Goal: Information Seeking & Learning: Learn about a topic

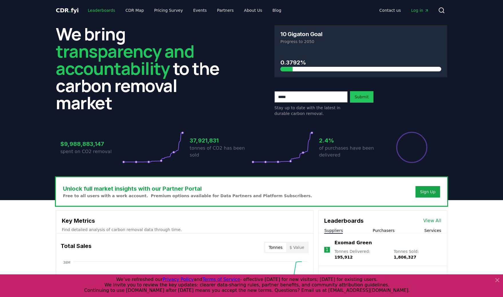
click at [99, 11] on link "Leaderboards" at bounding box center [101, 10] width 37 height 10
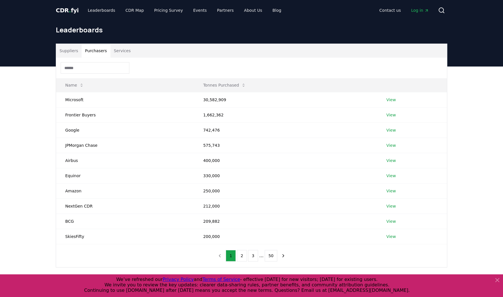
click at [92, 52] on button "Purchasers" at bounding box center [96, 51] width 29 height 14
click at [68, 49] on button "Suppliers" at bounding box center [68, 51] width 25 height 14
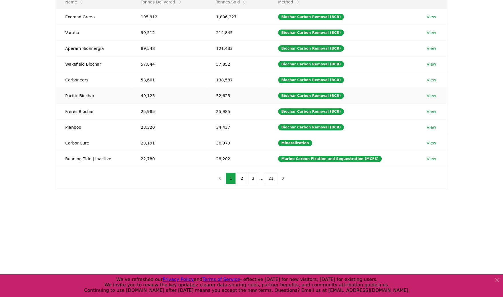
scroll to position [42, 0]
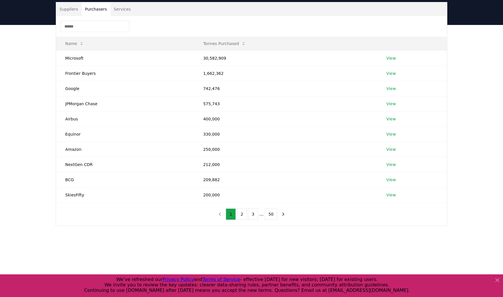
click at [96, 11] on button "Purchasers" at bounding box center [96, 9] width 29 height 14
click at [389, 58] on link "View" at bounding box center [391, 58] width 9 height 6
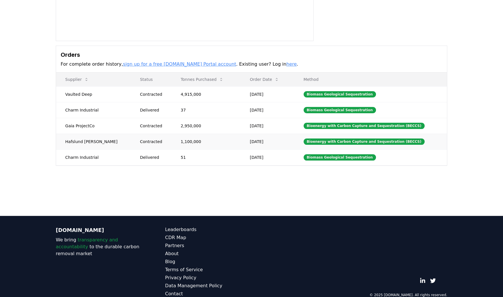
scroll to position [83, 0]
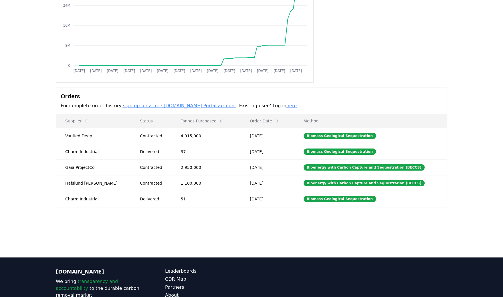
click at [191, 122] on body "CDR . fyi Leaderboards CDR Map Pricing Survey Events Partners About Us Blog Con…" at bounding box center [251, 133] width 503 height 432
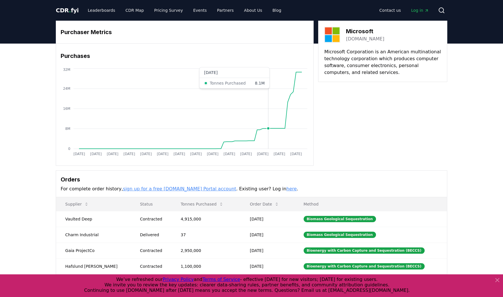
scroll to position [42, 0]
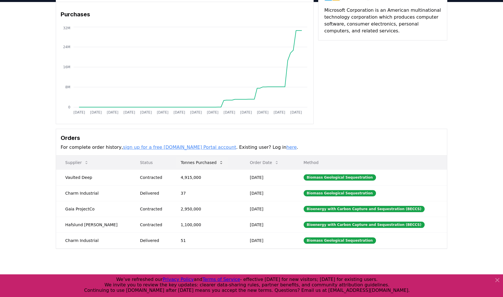
click at [194, 162] on button "Tonnes Purchased" at bounding box center [202, 162] width 52 height 11
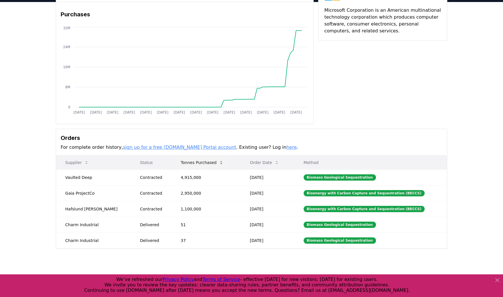
click at [198, 160] on button "Tonnes Purchased" at bounding box center [202, 162] width 52 height 11
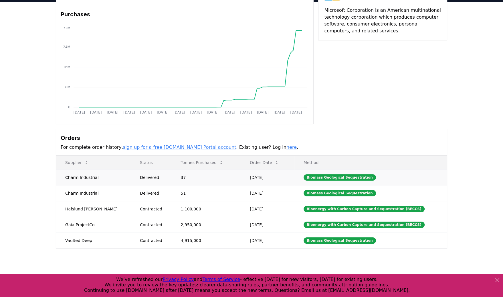
scroll to position [83, 0]
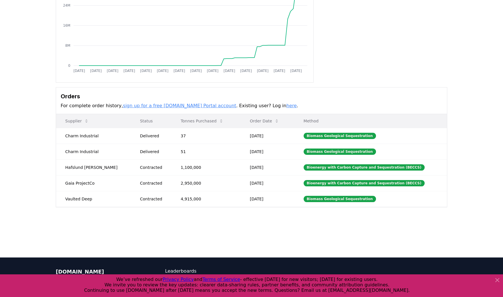
click at [314, 120] on p "Method" at bounding box center [370, 121] width 143 height 6
click at [179, 105] on link "sign up for a free CDR.fyi Portal account" at bounding box center [179, 105] width 113 height 5
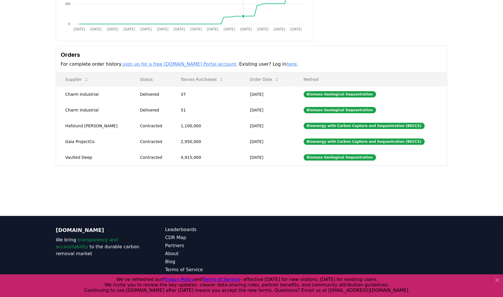
scroll to position [135, 0]
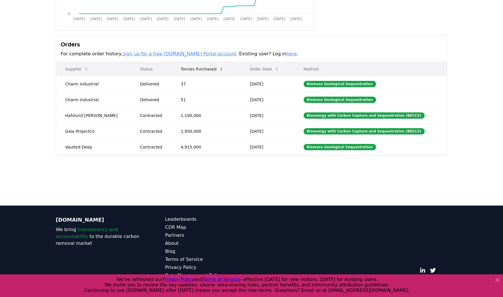
click at [219, 67] on icon at bounding box center [221, 69] width 5 height 5
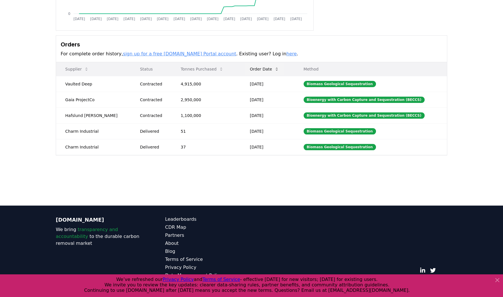
click at [262, 68] on button "Order Date" at bounding box center [264, 68] width 38 height 11
click at [263, 67] on button "Order Date" at bounding box center [264, 68] width 38 height 11
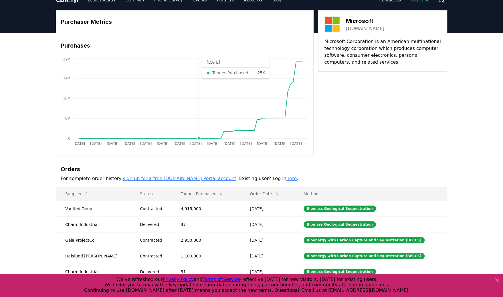
scroll to position [0, 0]
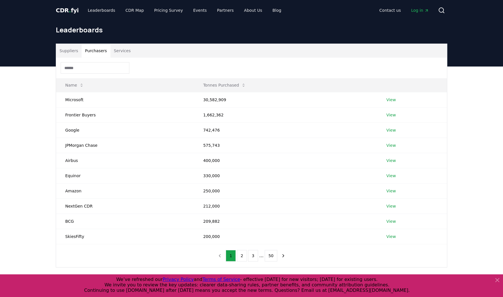
click at [95, 52] on button "Purchasers" at bounding box center [96, 51] width 29 height 14
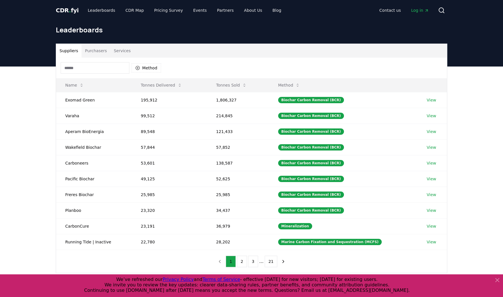
click at [67, 53] on button "Suppliers" at bounding box center [68, 51] width 25 height 14
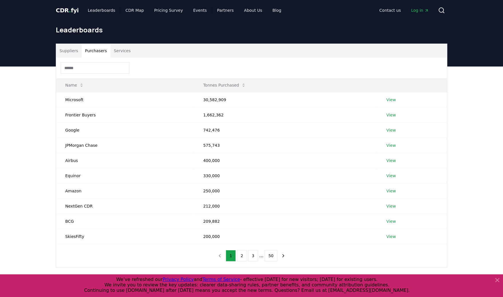
click at [92, 50] on button "Purchasers" at bounding box center [96, 51] width 29 height 14
click at [390, 131] on link "View" at bounding box center [391, 130] width 9 height 6
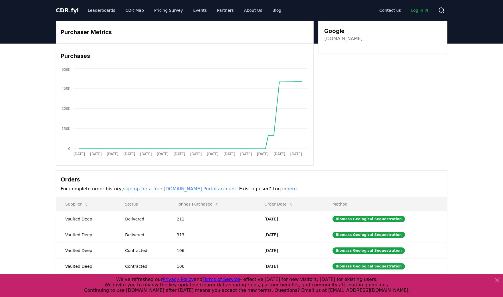
scroll to position [83, 0]
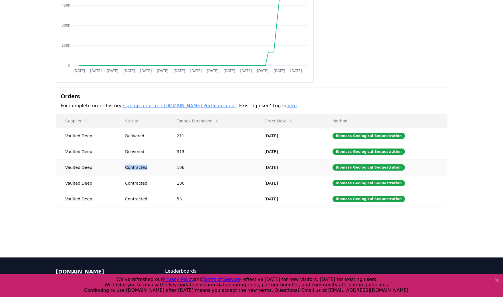
drag, startPoint x: 129, startPoint y: 166, endPoint x: 147, endPoint y: 166, distance: 18.3
click at [147, 166] on div "Contracted" at bounding box center [144, 167] width 38 height 6
copy div "Contracted"
click at [208, 121] on button "Tonnes Purchased" at bounding box center [198, 120] width 52 height 11
click at [155, 106] on link "sign up for a free CDR.fyi Portal account" at bounding box center [179, 105] width 113 height 5
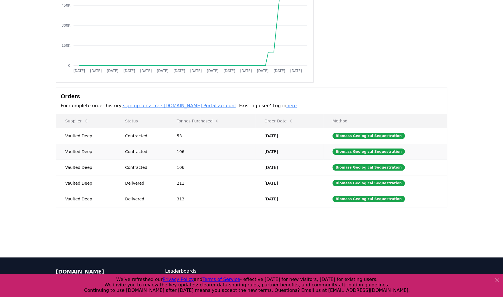
scroll to position [0, 0]
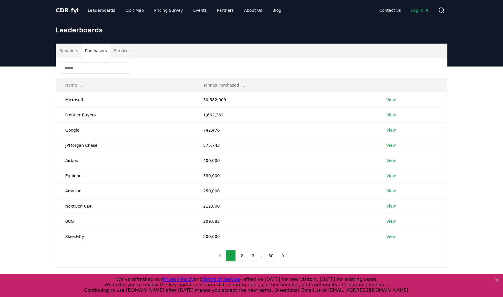
click at [89, 50] on button "Purchasers" at bounding box center [96, 51] width 29 height 14
click at [391, 99] on link "View" at bounding box center [391, 100] width 9 height 6
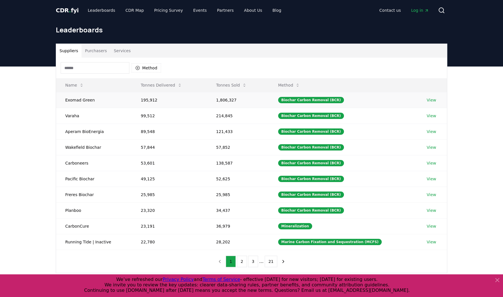
click at [432, 98] on link "View" at bounding box center [431, 100] width 9 height 6
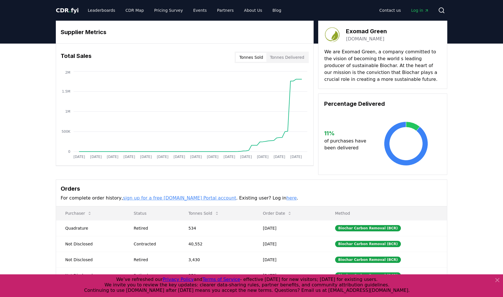
scroll to position [83, 0]
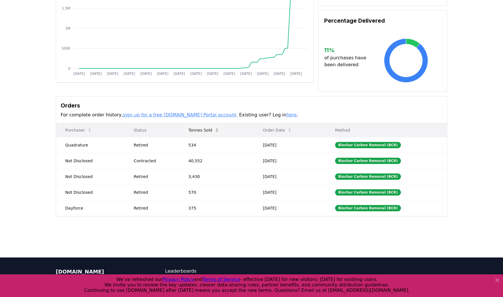
click at [208, 129] on button "Tonnes Sold" at bounding box center [204, 129] width 40 height 11
click at [72, 129] on button "Purchaser" at bounding box center [79, 129] width 36 height 11
click at [203, 130] on button "Tonnes Sold" at bounding box center [204, 129] width 40 height 11
drag, startPoint x: 64, startPoint y: 143, endPoint x: 90, endPoint y: 144, distance: 26.4
click at [90, 144] on td "Dayforce" at bounding box center [90, 145] width 68 height 16
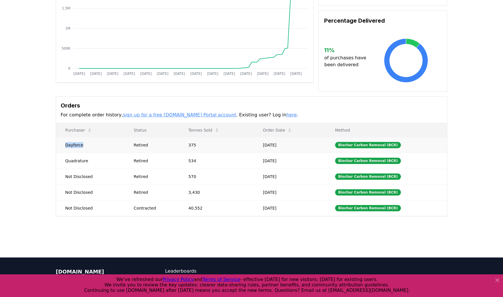
copy td "Dayforce"
click at [43, 72] on div "Supplier Metrics Total Sales Tonnes Sold Tonnes Delivered Jan 2019 Jul 2019 Jan…" at bounding box center [251, 99] width 503 height 279
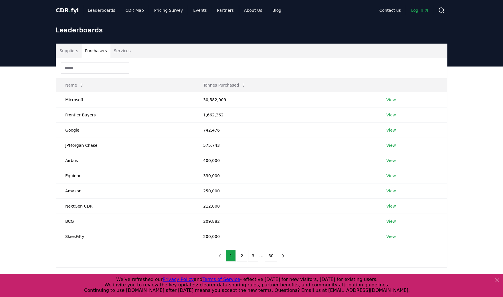
click at [99, 53] on button "Purchasers" at bounding box center [96, 51] width 29 height 14
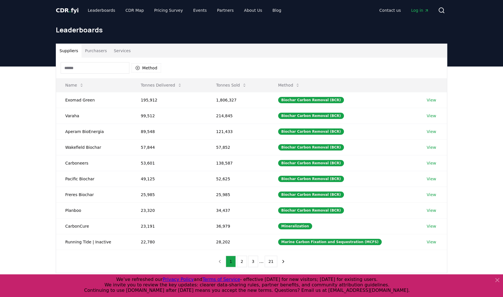
click at [69, 50] on button "Suppliers" at bounding box center [68, 51] width 25 height 14
click at [432, 100] on link "View" at bounding box center [431, 100] width 9 height 6
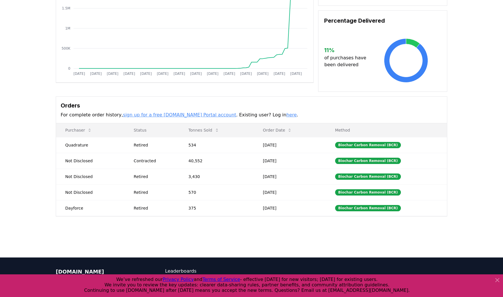
scroll to position [135, 0]
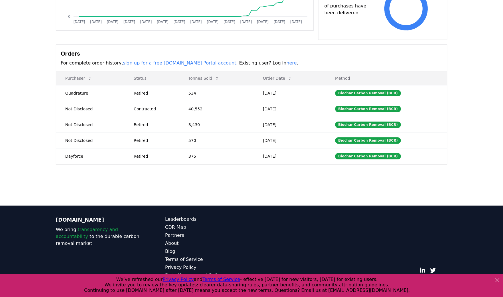
click at [52, 114] on div "Supplier Metrics Total Sales Tonnes Sold Tonnes Delivered Jan 2019 Jul 2019 Jan…" at bounding box center [251, 25] width 401 height 279
drag, startPoint x: 66, startPoint y: 91, endPoint x: 300, endPoint y: 149, distance: 241.4
click at [300, 149] on tbody "Quadrature Retired 534 Aug 22, 2025 Biochar Carbon Removal (BCR) Not Disclosed …" at bounding box center [251, 124] width 391 height 79
click at [40, 105] on div "Supplier Metrics Total Sales Tonnes Sold Tonnes Delivered Jan 2019 Jul 2019 Jan…" at bounding box center [251, 48] width 503 height 279
drag, startPoint x: 65, startPoint y: 92, endPoint x: 87, endPoint y: 94, distance: 21.9
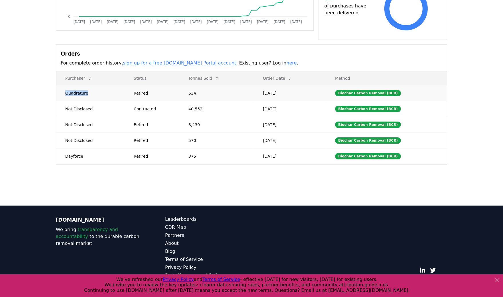
click at [87, 94] on td "Quadrature" at bounding box center [90, 93] width 68 height 16
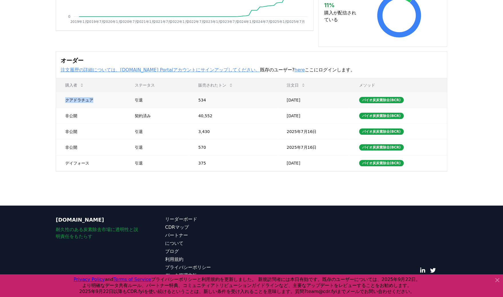
drag, startPoint x: 66, startPoint y: 91, endPoint x: 86, endPoint y: 92, distance: 20.0
click at [86, 92] on td "クアドラチュア" at bounding box center [90, 100] width 69 height 16
click at [32, 86] on div "サプライヤーメトリック 総売上 販売されたトン 配達されるトン 2019年1月 2019年7月 2020年1月 2020年7月 2021年1月 2021年7月…" at bounding box center [251, 51] width 503 height 285
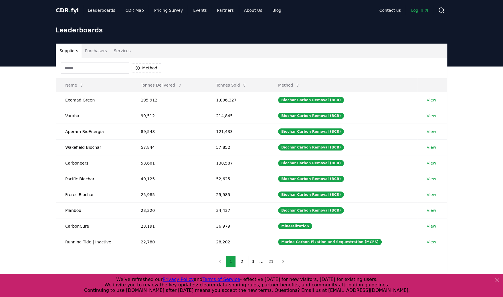
click at [96, 50] on button "Purchasers" at bounding box center [96, 51] width 29 height 14
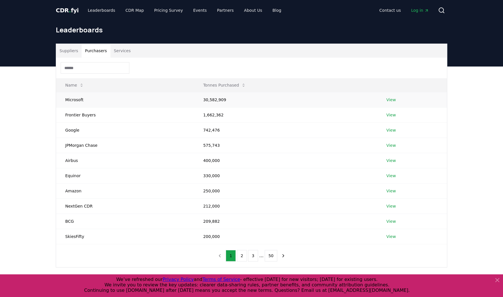
click at [390, 101] on link "View" at bounding box center [391, 100] width 9 height 6
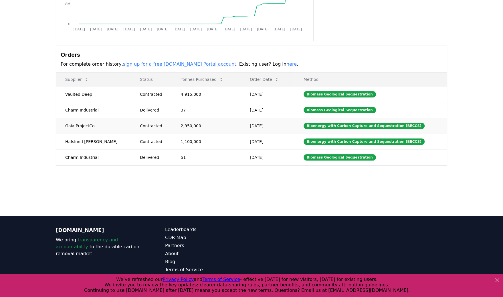
scroll to position [135, 0]
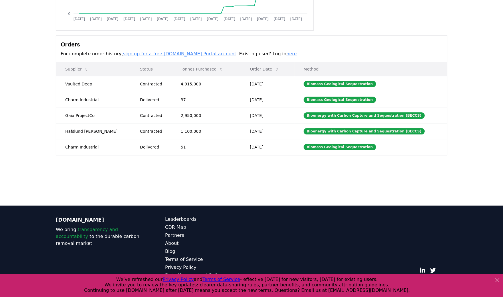
click at [92, 67] on th "Supplier" at bounding box center [93, 69] width 75 height 14
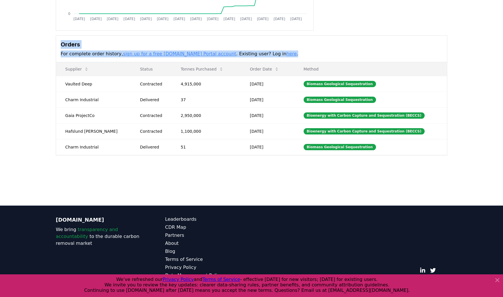
drag, startPoint x: 62, startPoint y: 43, endPoint x: 263, endPoint y: 55, distance: 201.7
click at [263, 55] on div "Orders For complete order history, sign up for a free [DOMAIN_NAME] Portal acco…" at bounding box center [251, 49] width 391 height 27
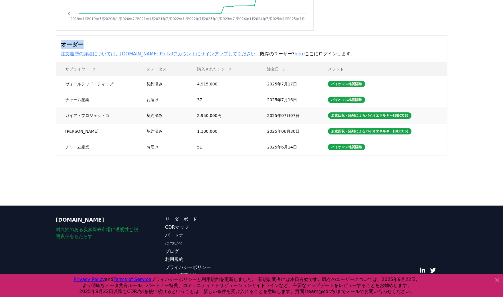
scroll to position [0, 0]
